Goal: Find contact information: Find contact information

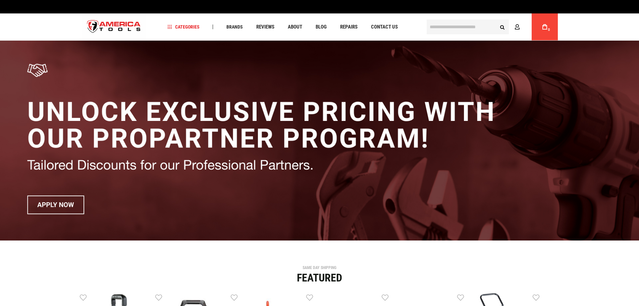
click at [322, 28] on span "Blog" at bounding box center [321, 27] width 11 height 5
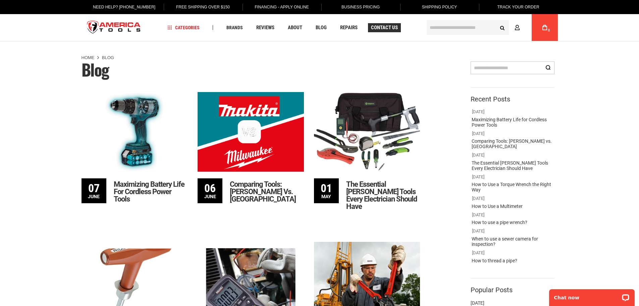
click at [390, 29] on span "Contact Us" at bounding box center [384, 27] width 27 height 5
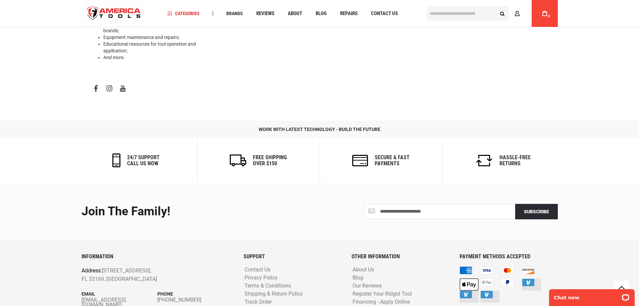
scroll to position [330, 0]
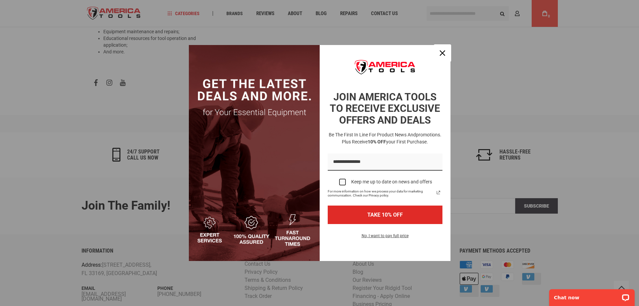
drag, startPoint x: 446, startPoint y: 56, endPoint x: 438, endPoint y: 52, distance: 8.7
click at [446, 56] on div "Close" at bounding box center [442, 53] width 11 height 11
